Goal: Task Accomplishment & Management: Use online tool/utility

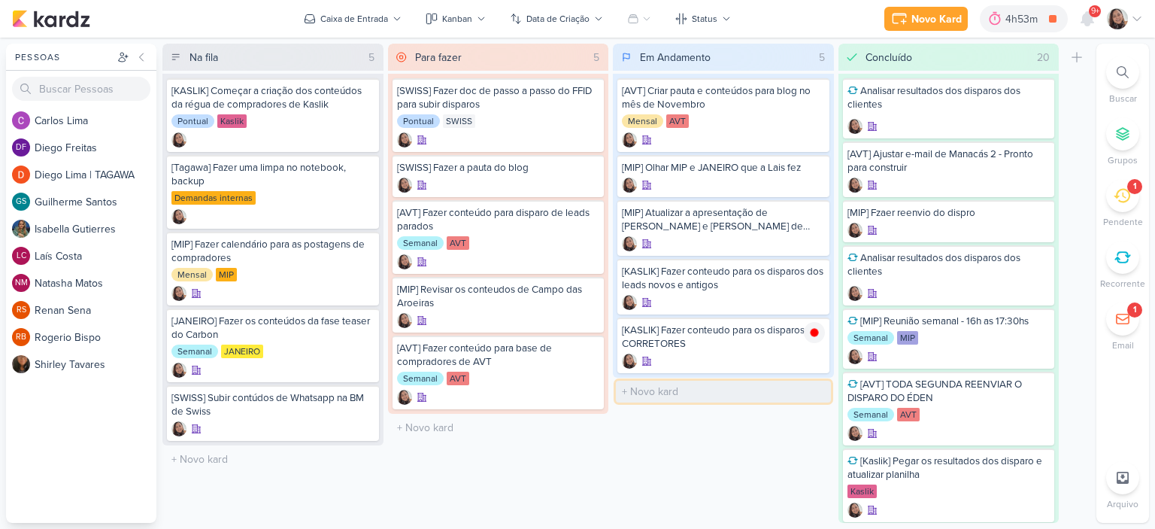
click at [685, 389] on input "text" at bounding box center [723, 392] width 215 height 22
type input "[AVT] Fzaer conteudos e pautas de disparos"
click at [817, 381] on div at bounding box center [814, 391] width 21 height 21
click at [1140, 13] on icon at bounding box center [1137, 19] width 12 height 12
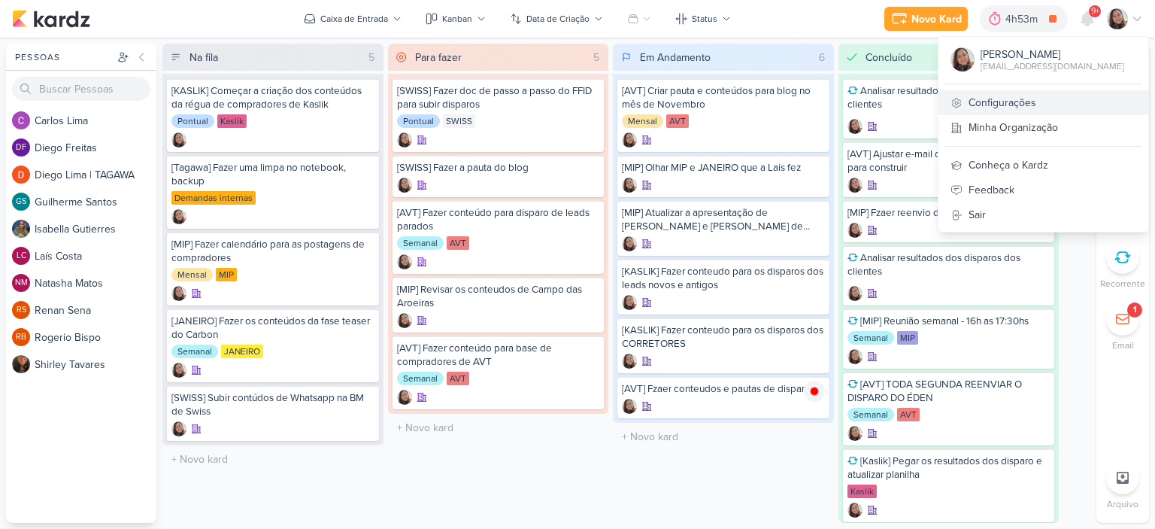
click at [1032, 95] on link "Configurações" at bounding box center [1044, 102] width 210 height 25
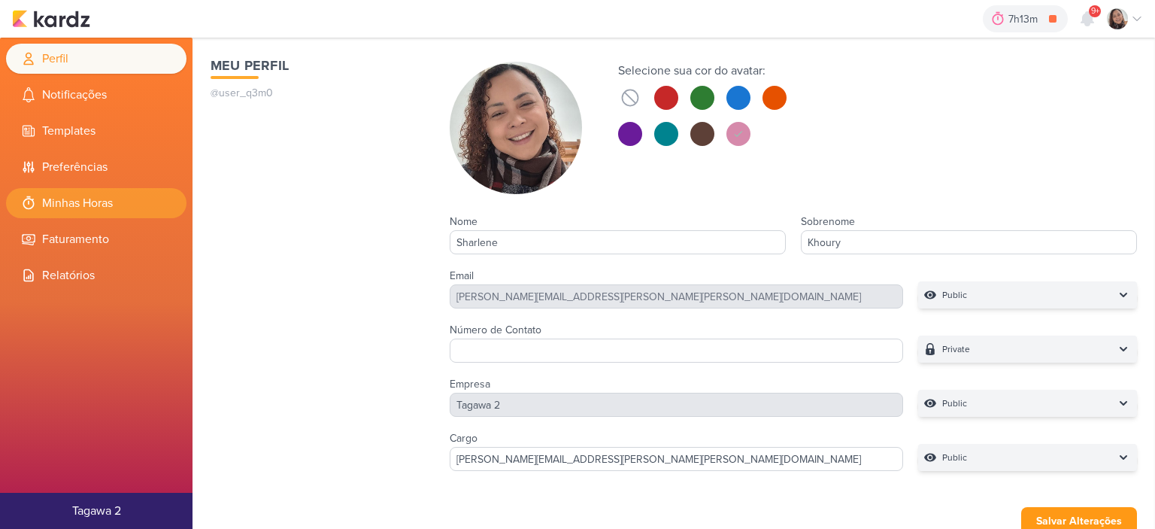
click at [93, 192] on li "Minhas Horas" at bounding box center [96, 203] width 181 height 30
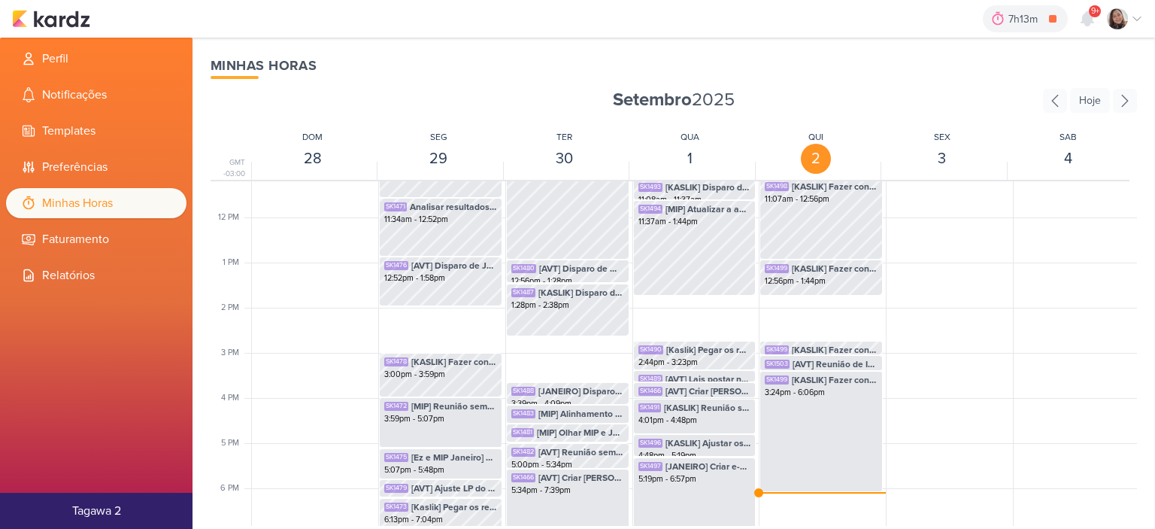
scroll to position [430, 0]
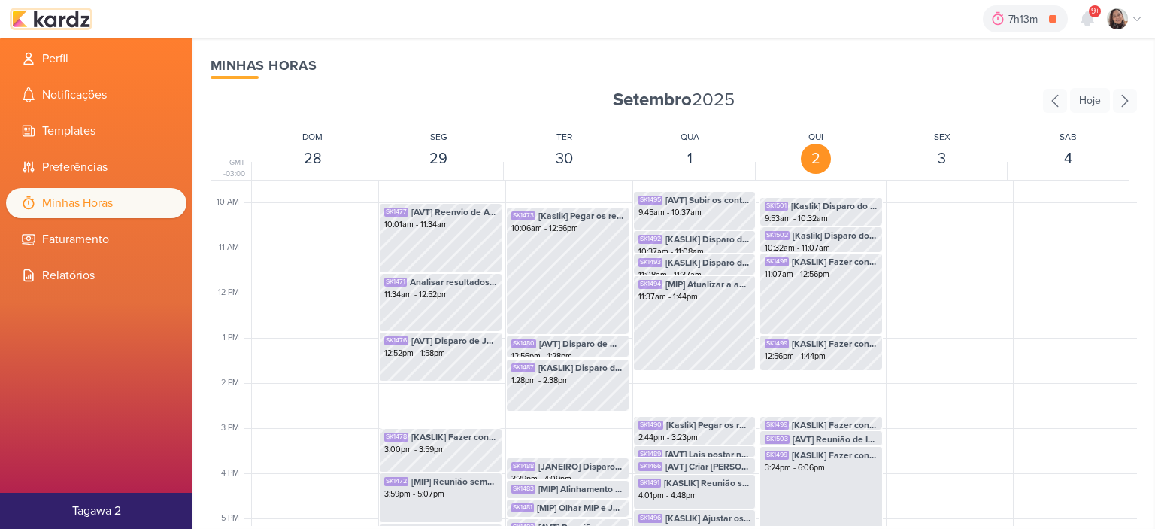
click at [74, 21] on img at bounding box center [51, 19] width 78 height 18
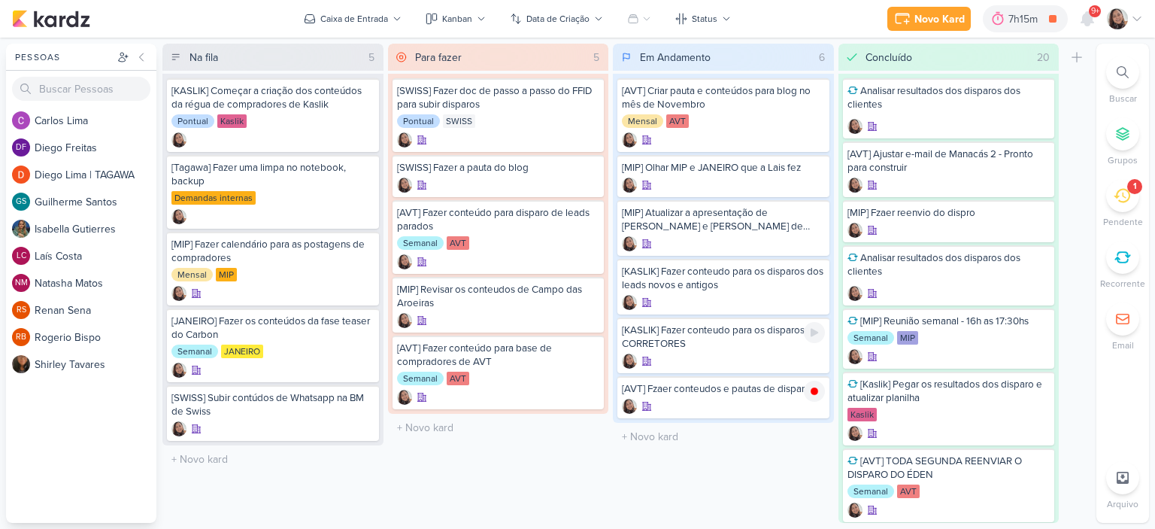
click at [760, 345] on div "[KASLIK] Fazer conteudo para os disparos dos CORRETORES" at bounding box center [723, 336] width 203 height 27
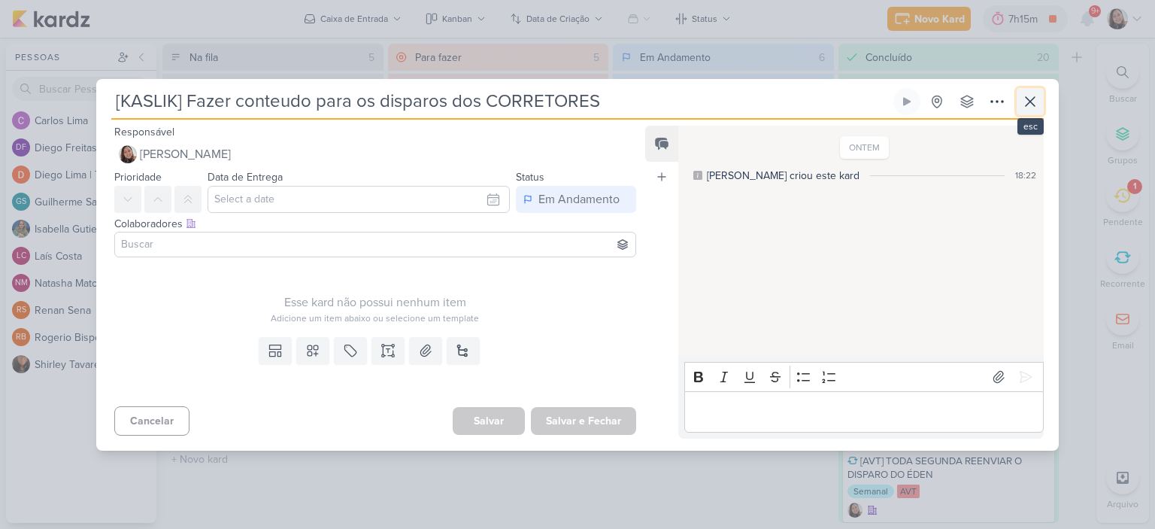
click at [1037, 105] on icon at bounding box center [1031, 102] width 18 height 18
